Goal: Task Accomplishment & Management: Manage account settings

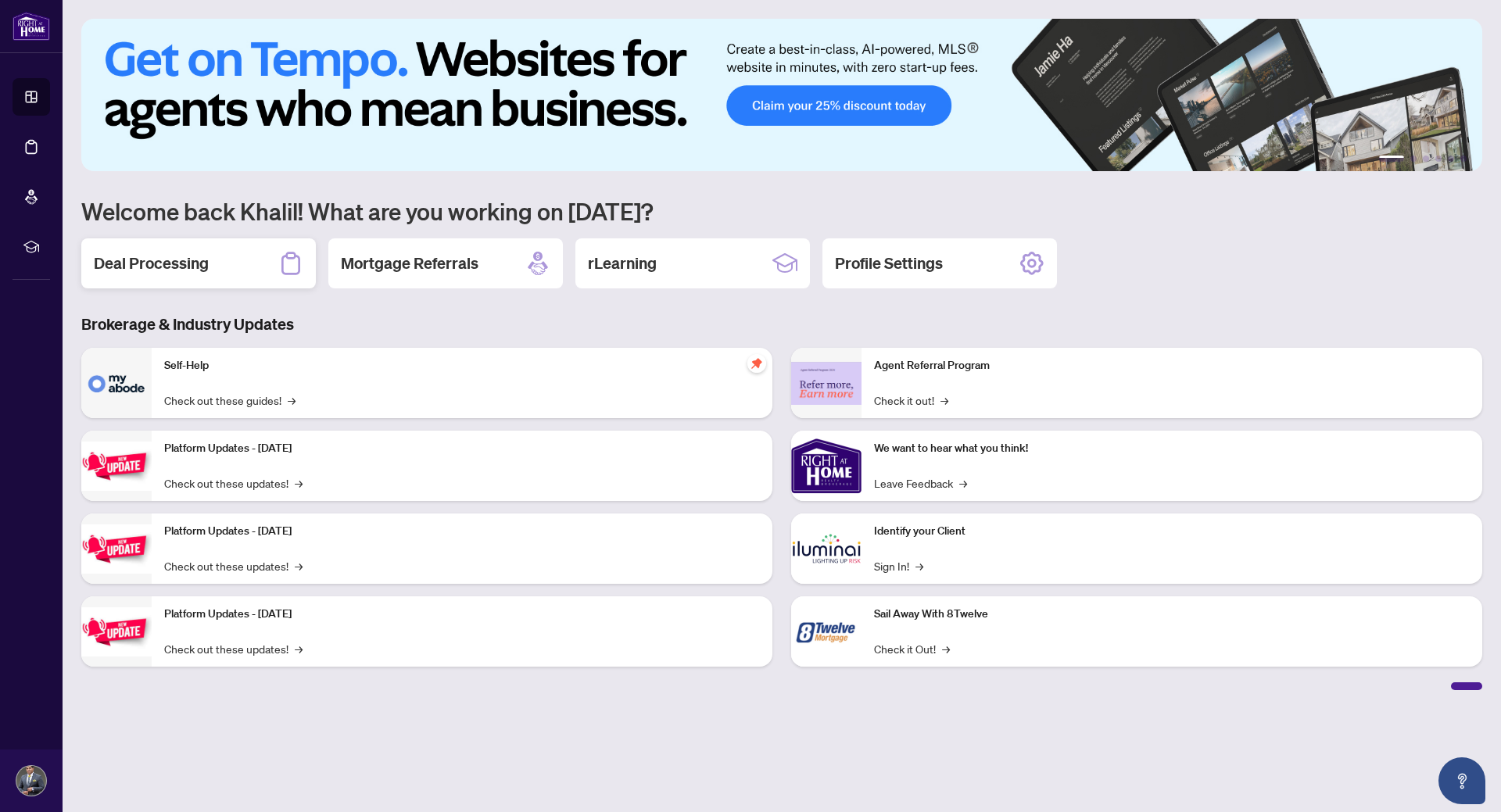
click at [175, 267] on h2 "Deal Processing" at bounding box center [152, 263] width 115 height 22
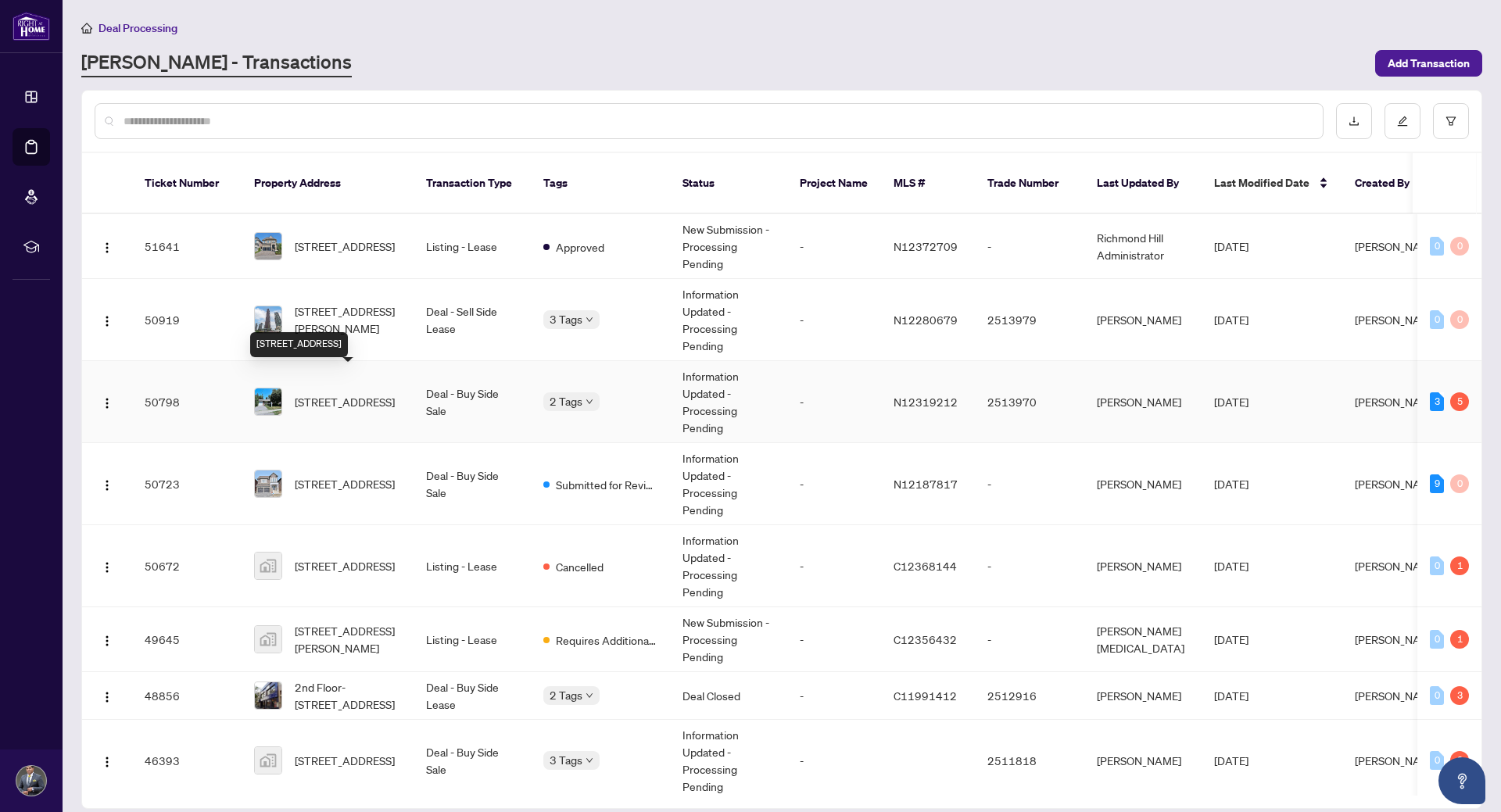
click at [334, 393] on span "[STREET_ADDRESS]" at bounding box center [344, 401] width 100 height 17
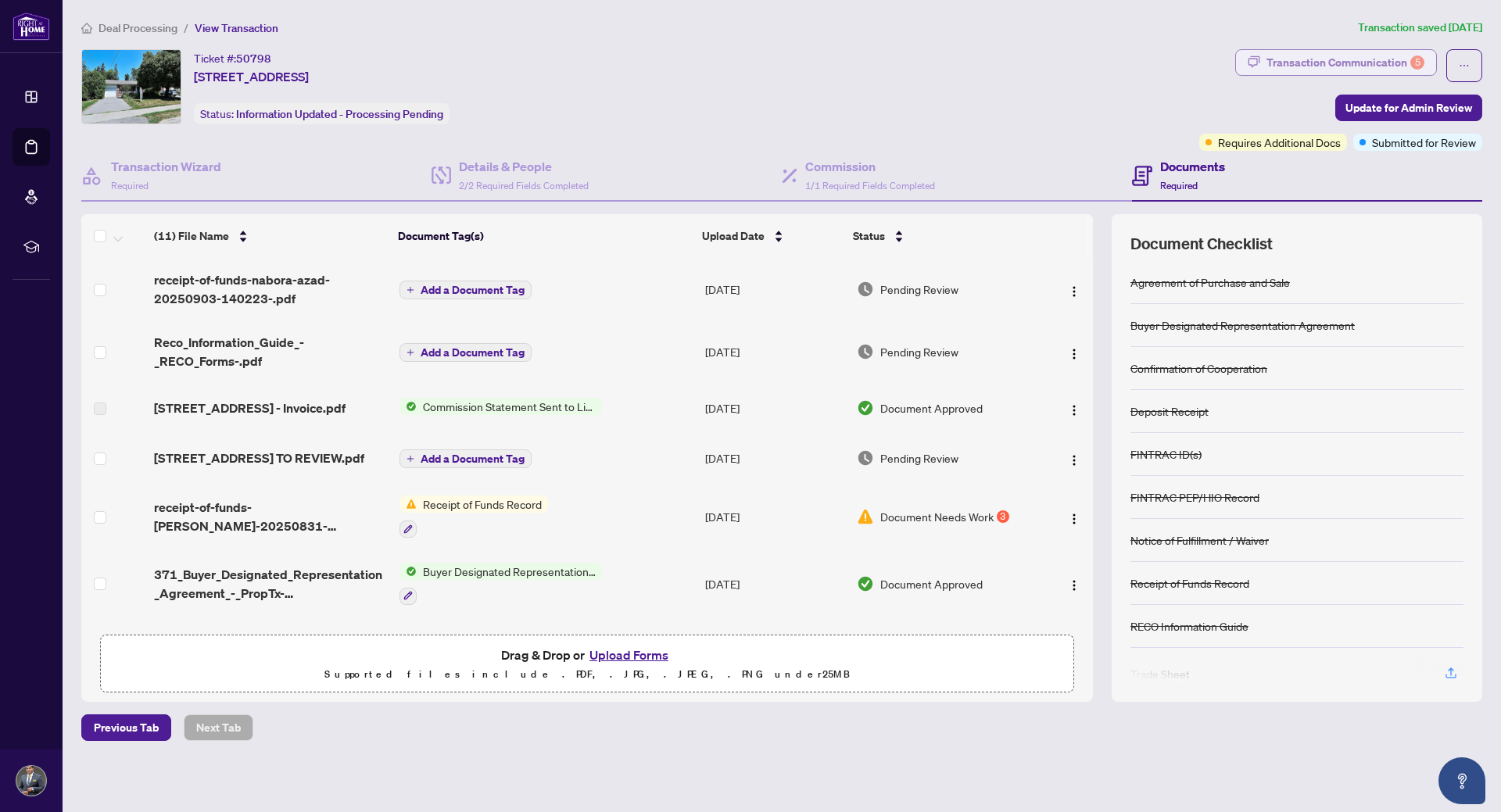
click at [1403, 58] on div "Transaction Communication 5" at bounding box center [1344, 61] width 158 height 25
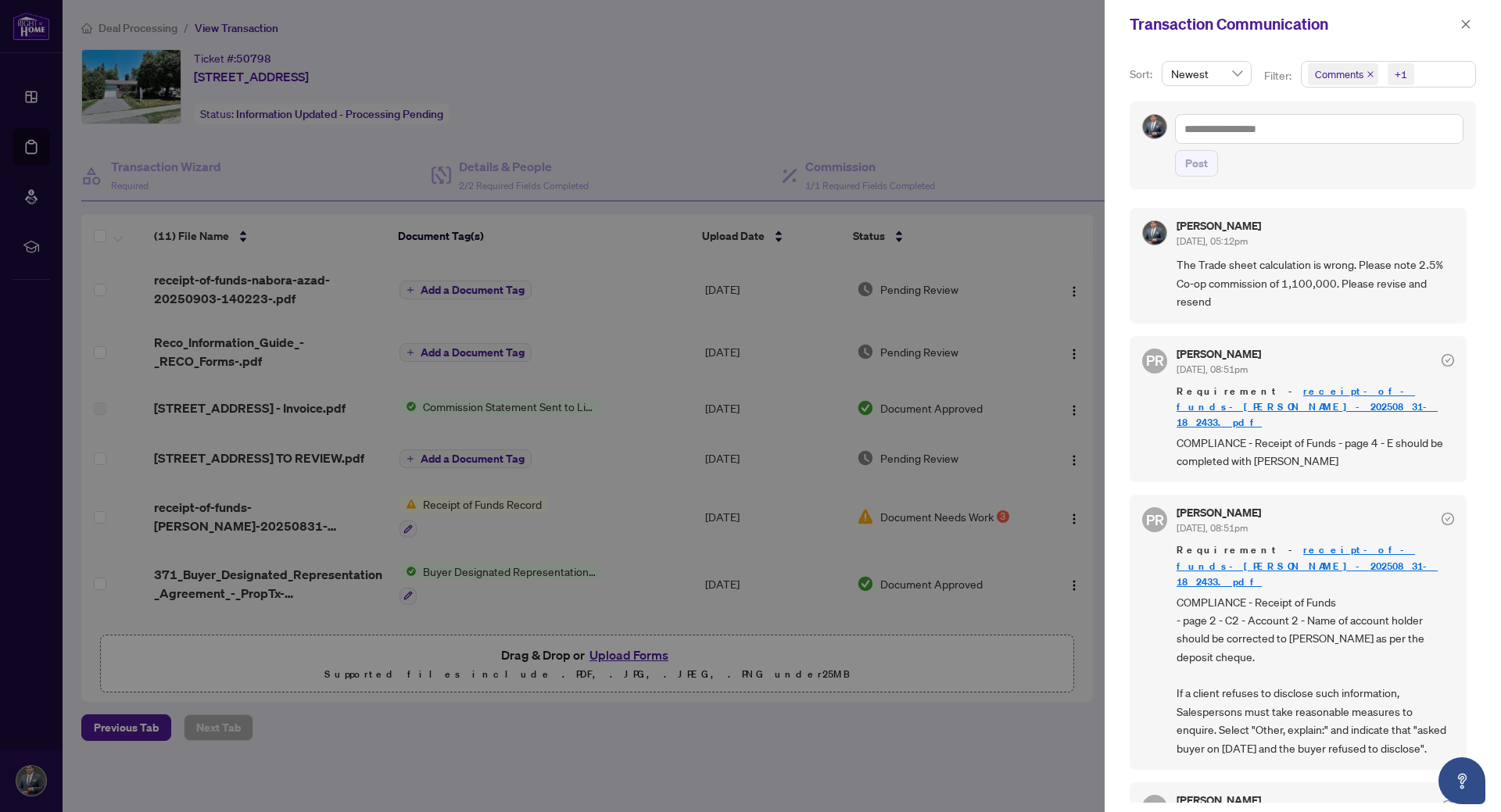
click at [1062, 232] on div at bounding box center [750, 406] width 1501 height 812
click at [1466, 26] on icon "close" at bounding box center [1466, 24] width 9 height 9
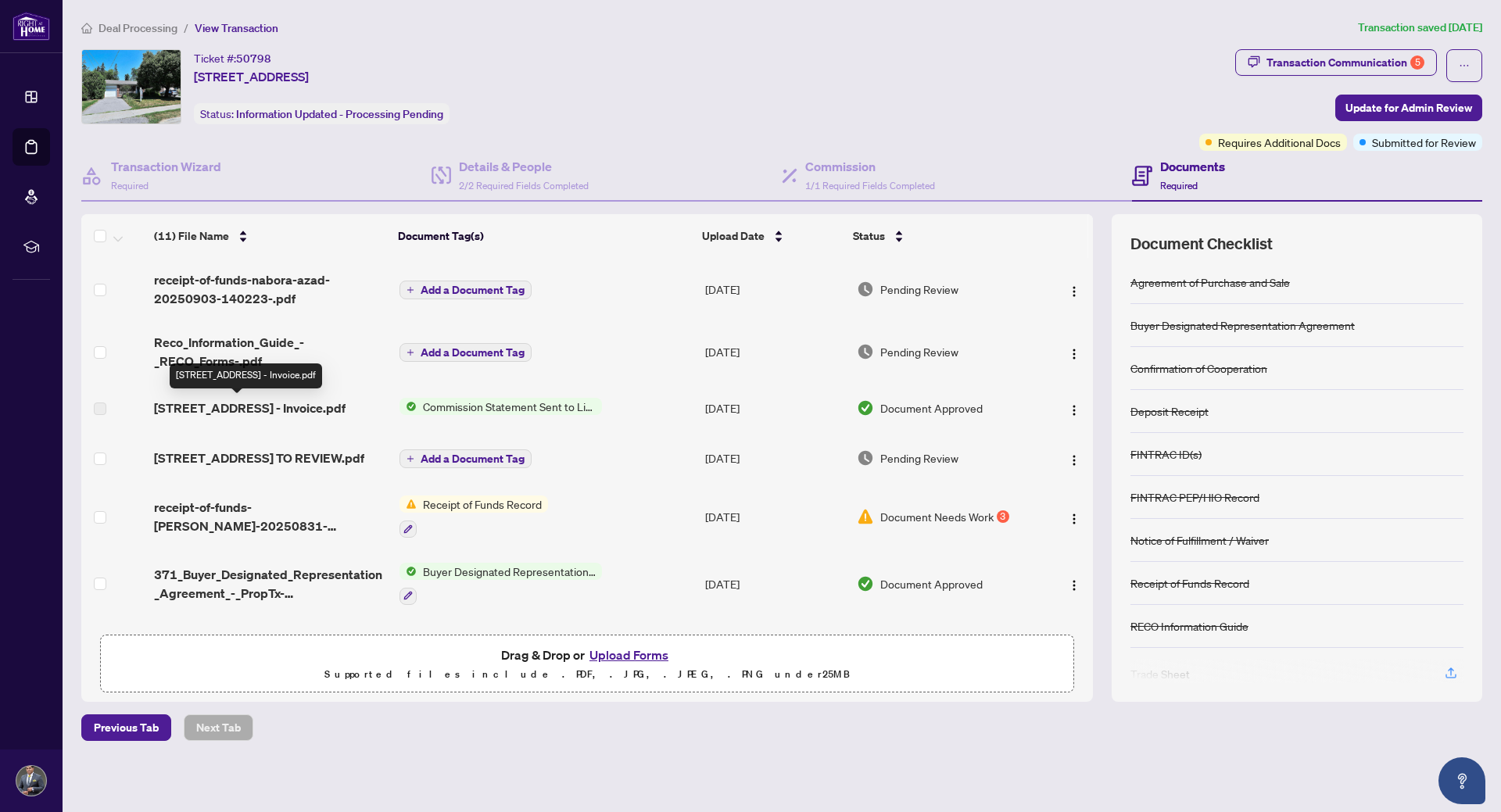
click at [273, 408] on span "[STREET_ADDRESS] - Invoice.pdf" at bounding box center [249, 407] width 191 height 19
click at [558, 406] on span "Commission Statement Sent to Listing Brokerage" at bounding box center [509, 406] width 185 height 17
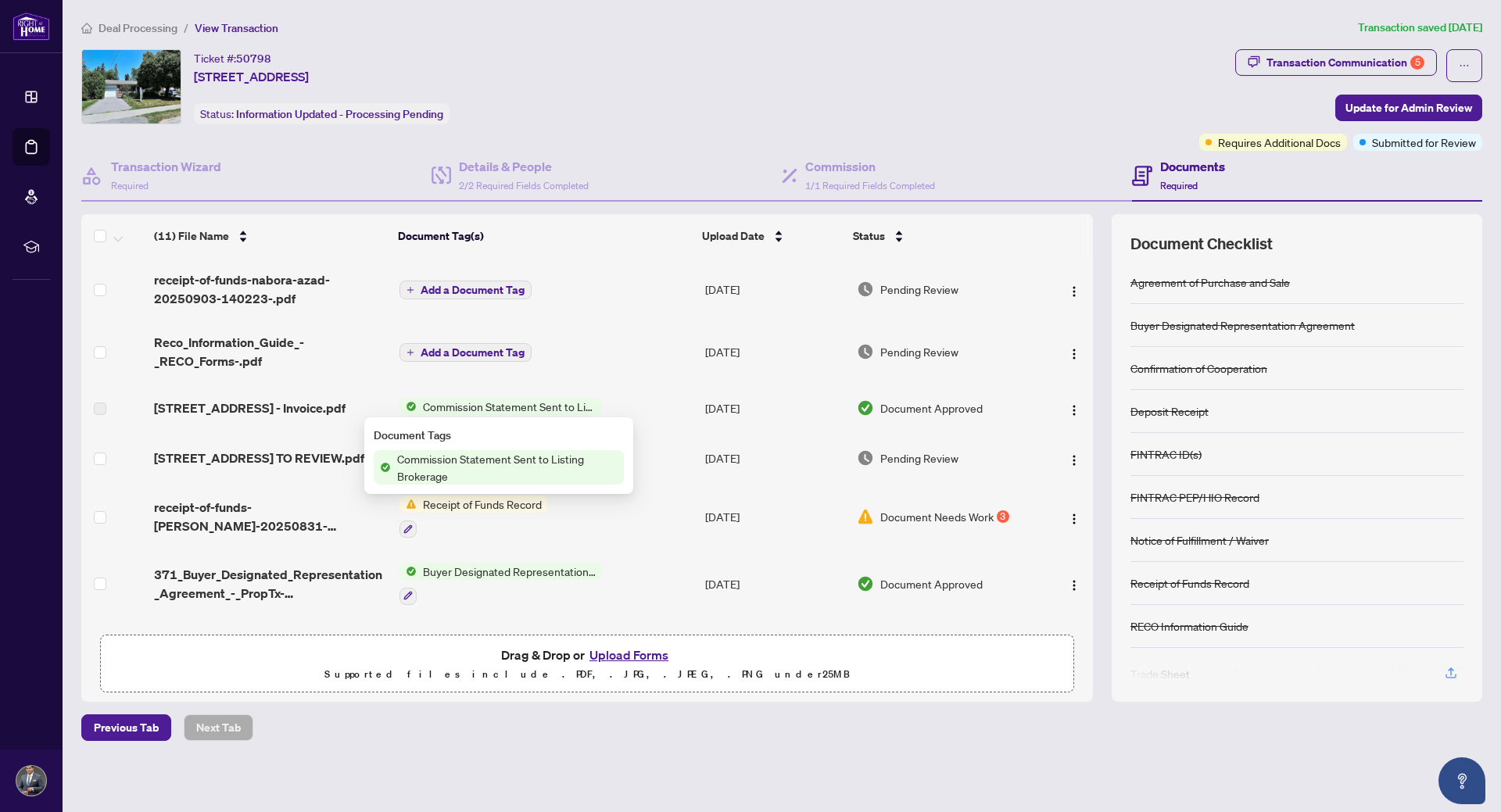
click at [469, 475] on span "Commission Statement Sent to Listing Brokerage" at bounding box center [507, 466] width 233 height 35
click at [1069, 409] on img "button" at bounding box center [1074, 410] width 13 height 13
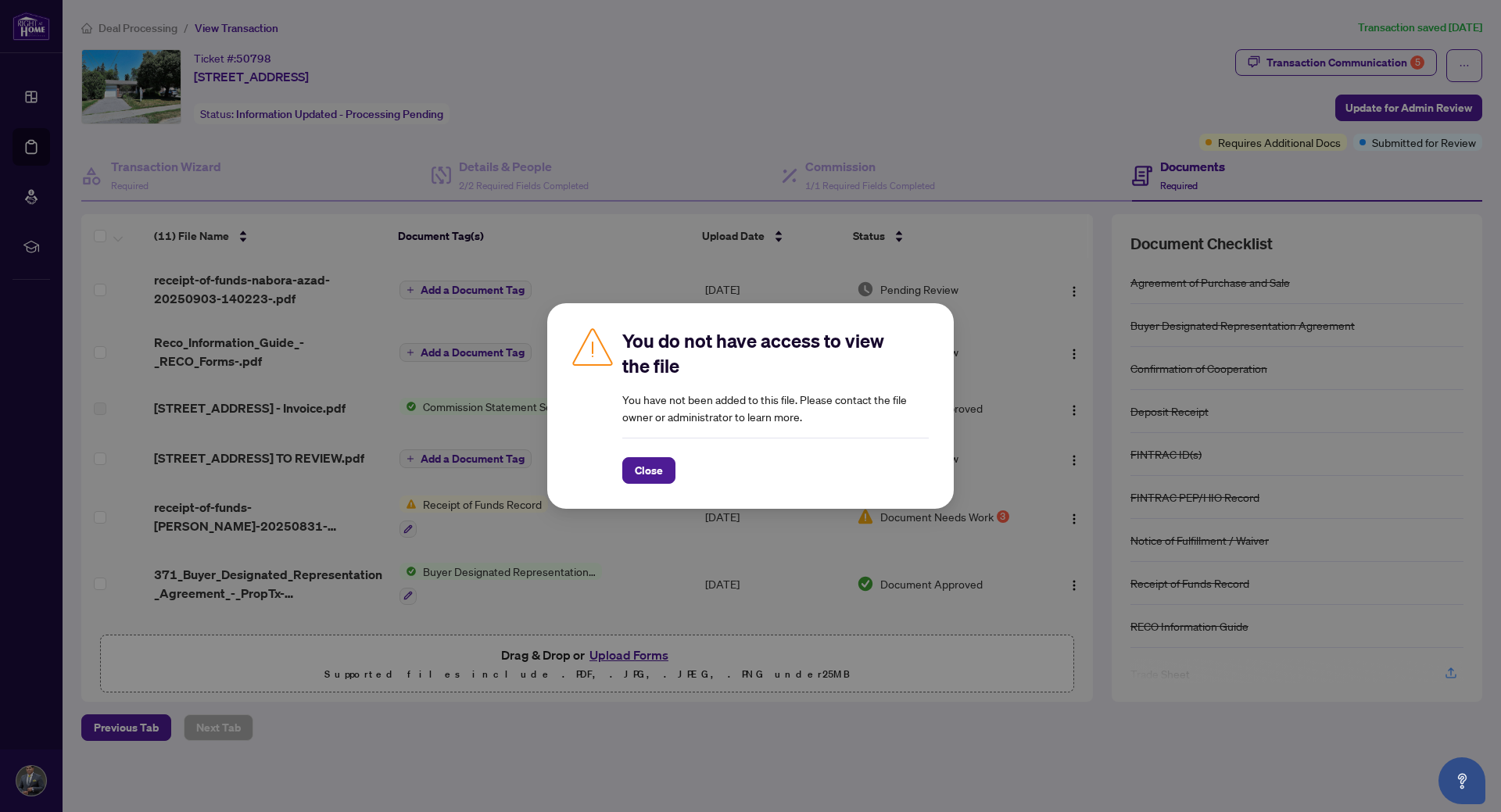
click at [645, 470] on span "Close" at bounding box center [649, 469] width 28 height 25
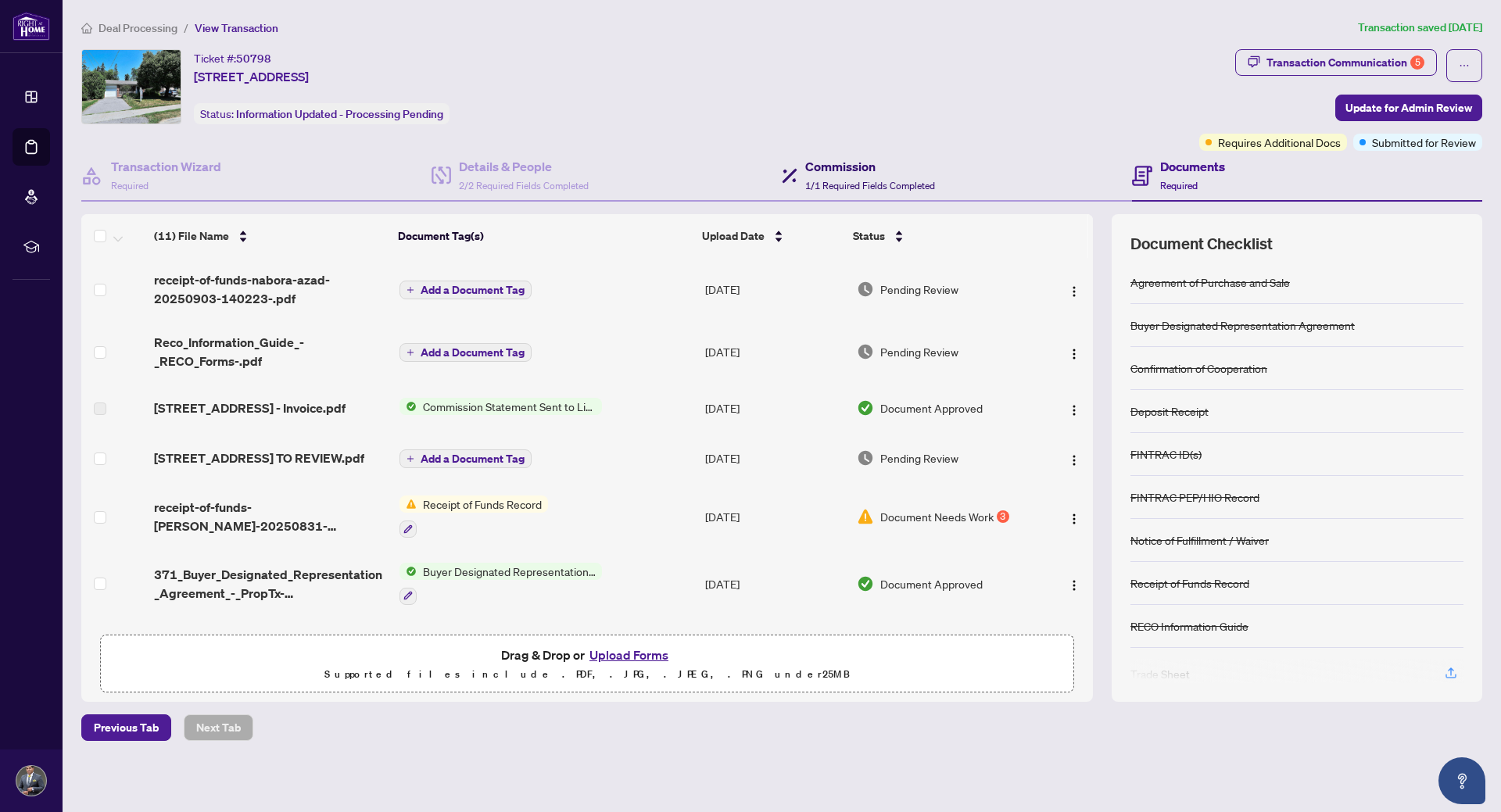
click at [855, 178] on div "Commission 1/1 Required Fields Completed" at bounding box center [870, 175] width 130 height 37
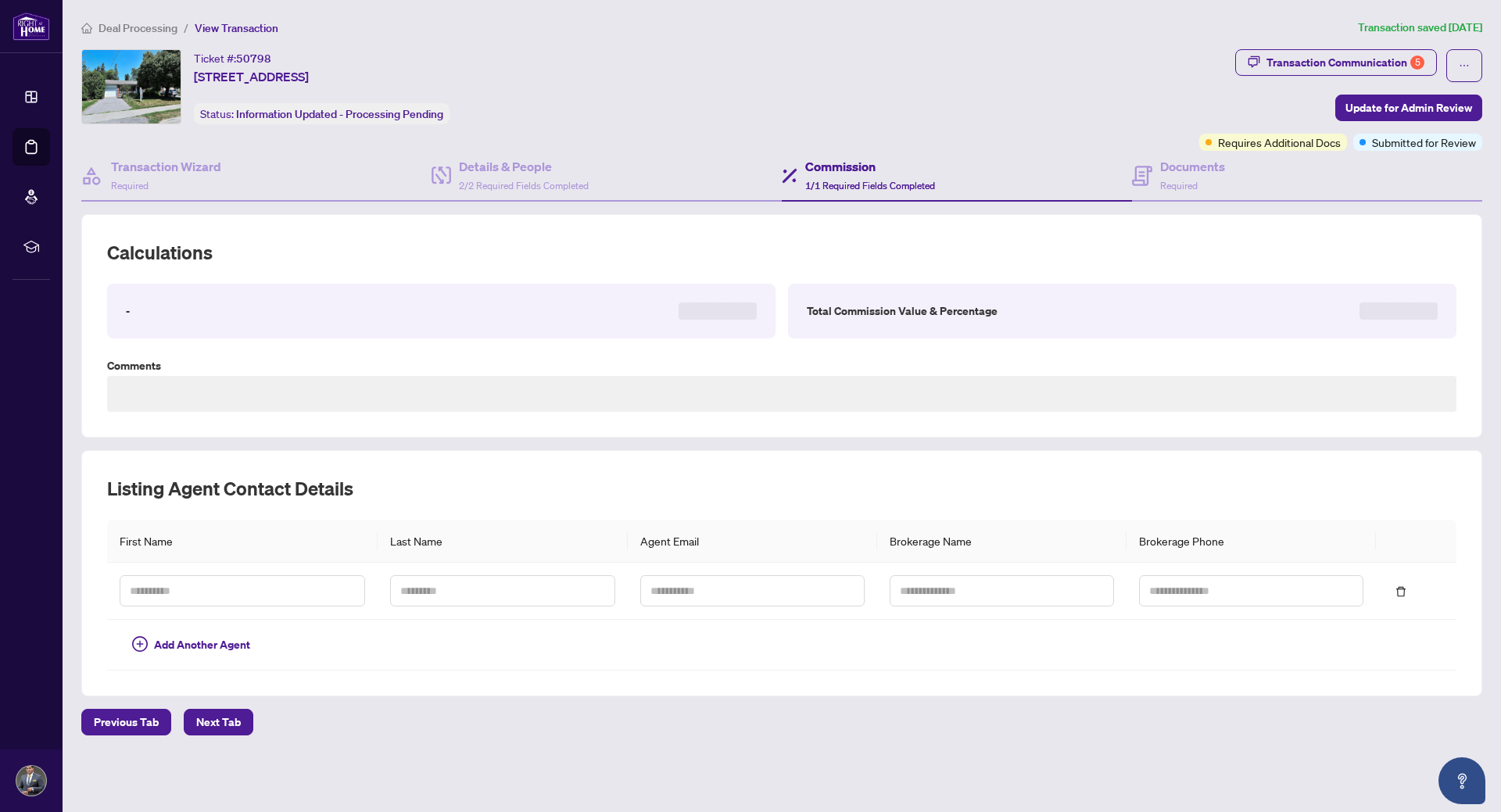
type textarea "**********"
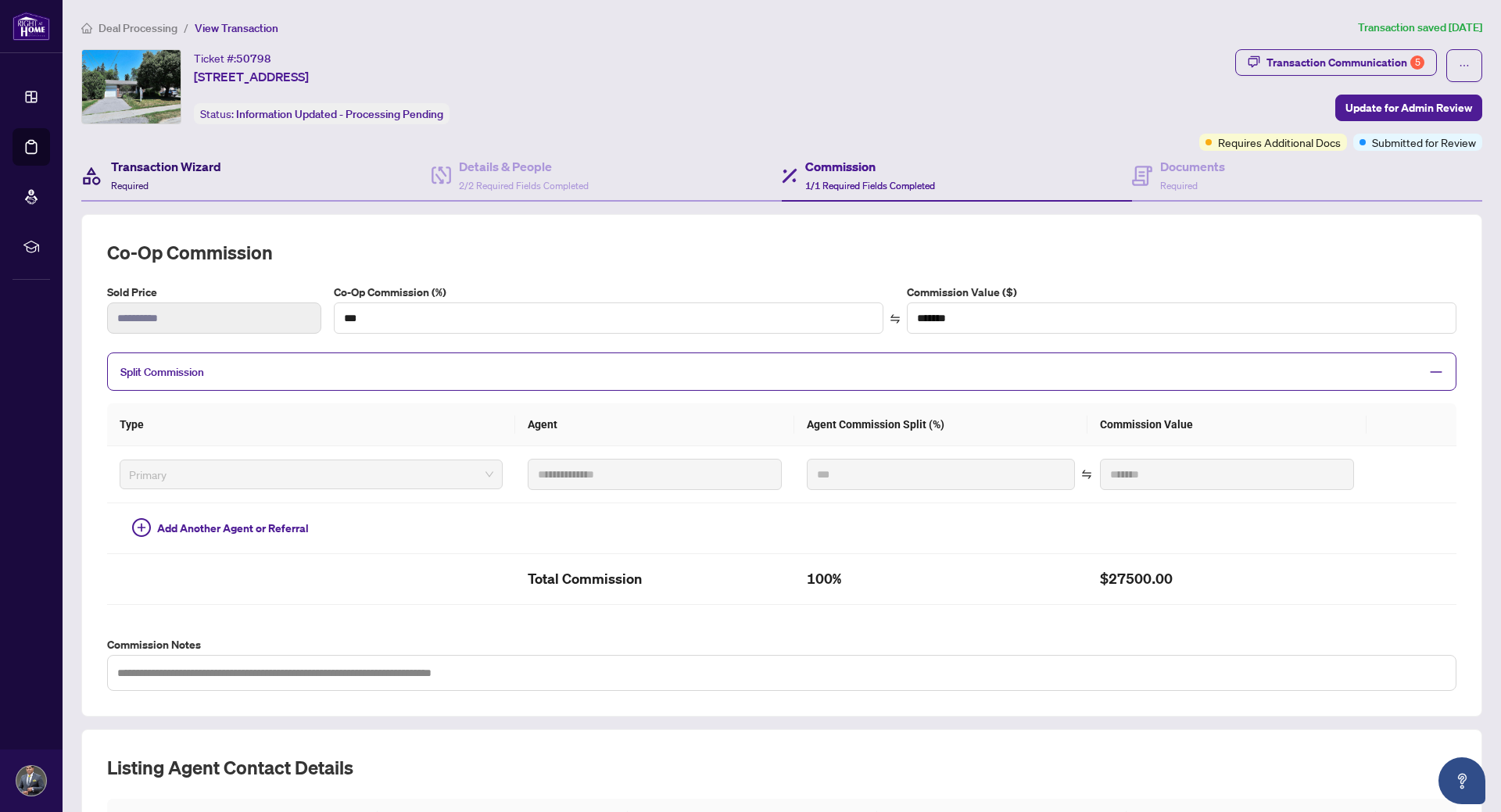
click at [172, 168] on h4 "Transaction Wizard" at bounding box center [165, 166] width 110 height 19
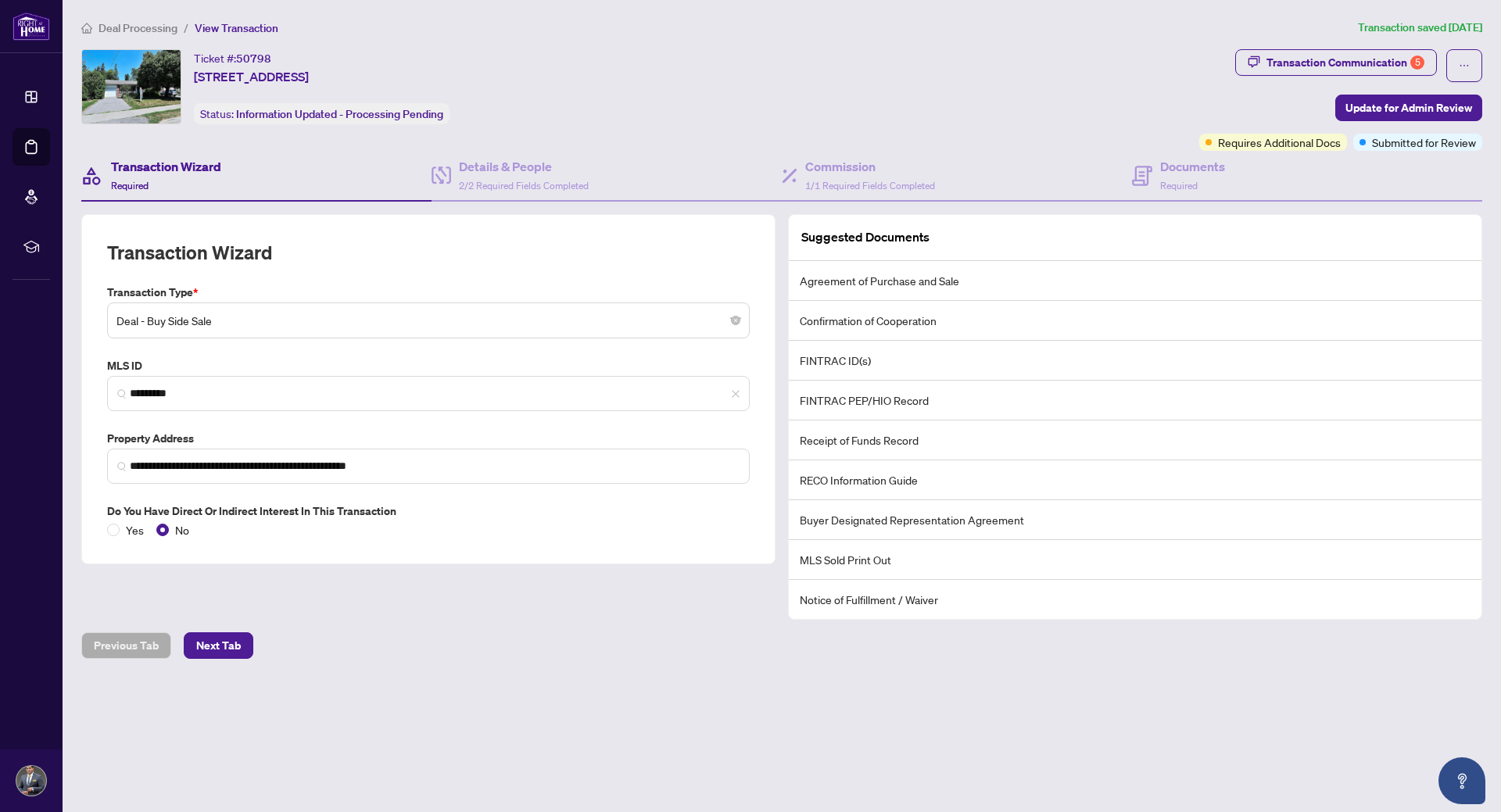
click at [182, 164] on h4 "Transaction Wizard" at bounding box center [165, 166] width 110 height 19
click at [309, 73] on span "[STREET_ADDRESS]" at bounding box center [252, 76] width 115 height 19
click at [309, 50] on div "Ticket #: 50798 [STREET_ADDRESS]" at bounding box center [252, 67] width 115 height 37
drag, startPoint x: 517, startPoint y: 74, endPoint x: 435, endPoint y: 68, distance: 82.2
click at [435, 68] on div "Ticket #: 50798 [STREET_ADDRESS] Status: Information Updated - Processing Pendi…" at bounding box center [637, 87] width 1112 height 75
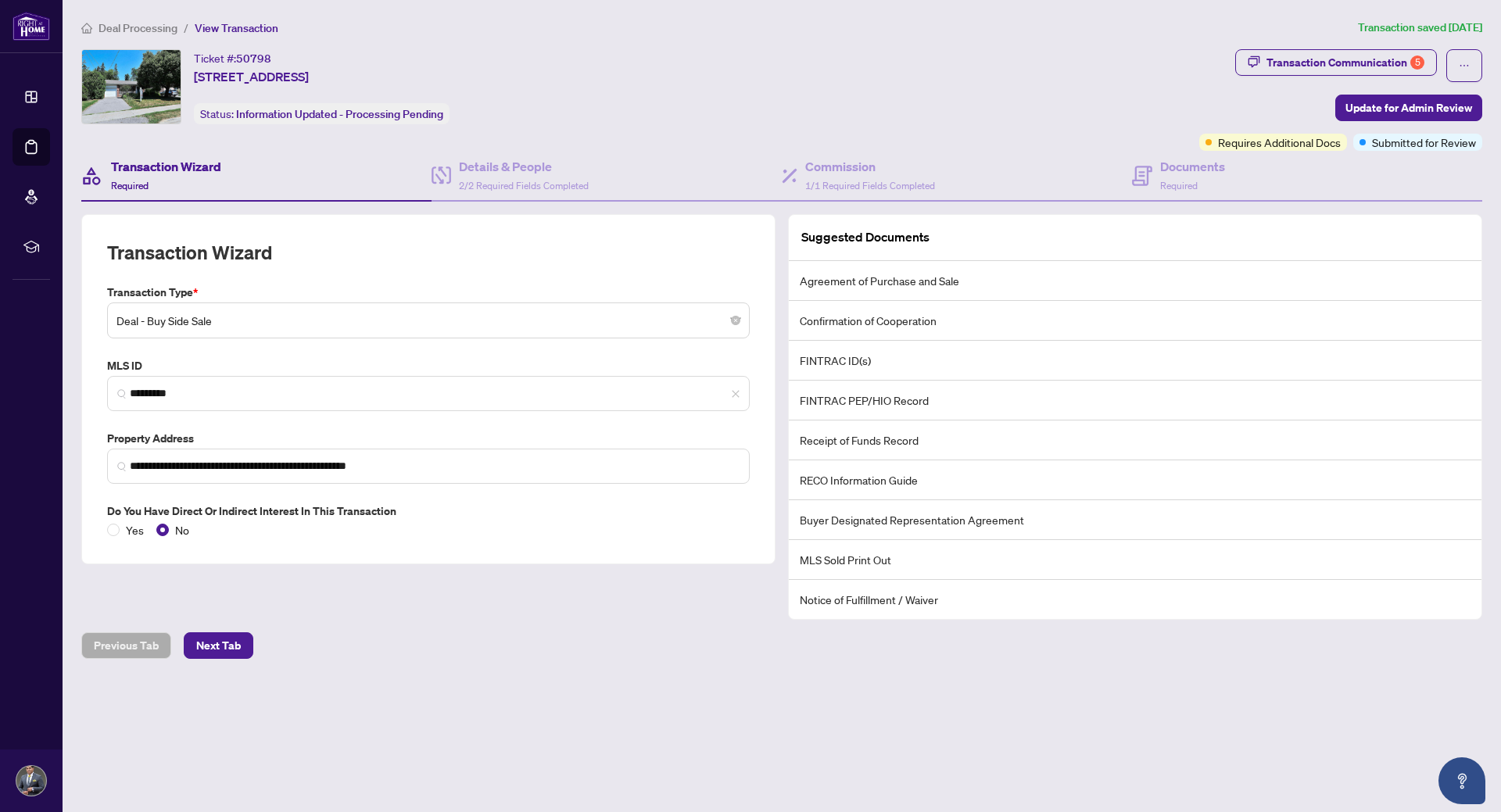
click at [701, 69] on div "Ticket #: 50798 [STREET_ADDRESS] Status: Information Updated - Processing Pendi…" at bounding box center [637, 87] width 1112 height 75
